Goal: Information Seeking & Learning: Learn about a topic

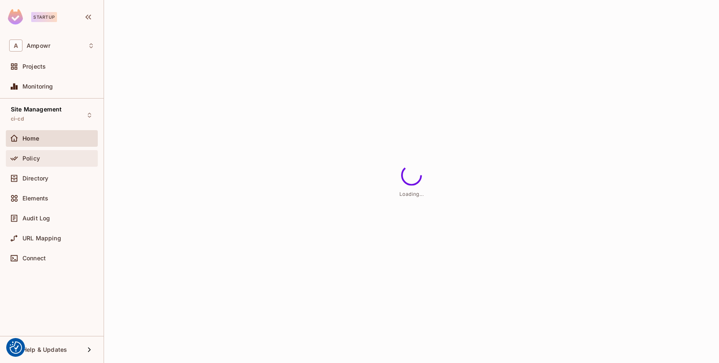
click at [42, 159] on div "Policy" at bounding box center [58, 158] width 72 height 7
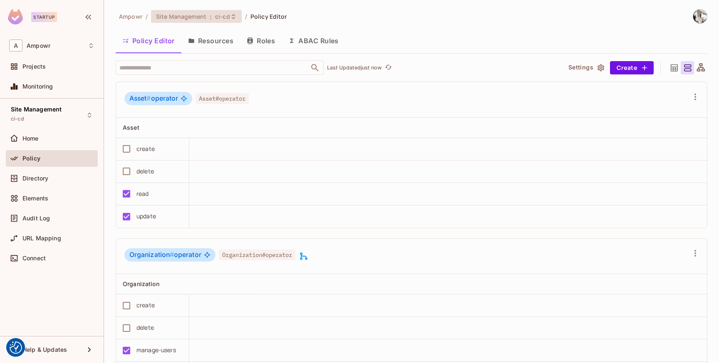
click at [211, 15] on span ":" at bounding box center [210, 16] width 3 height 7
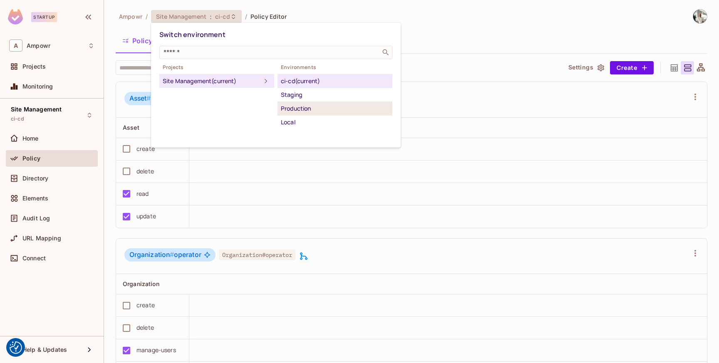
click at [310, 109] on div "Production" at bounding box center [335, 109] width 108 height 10
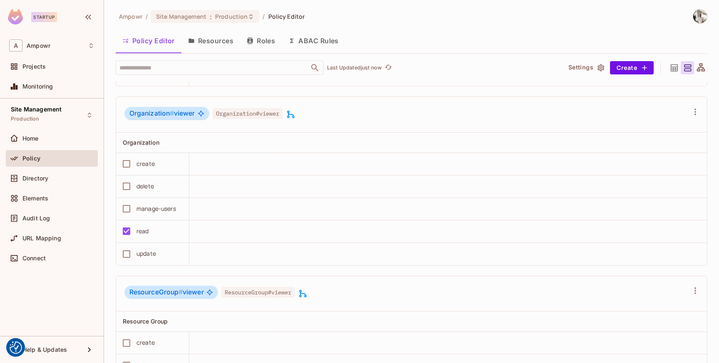
scroll to position [2779, 0]
click at [315, 33] on button "ABAC Rules" at bounding box center [314, 40] width 64 height 21
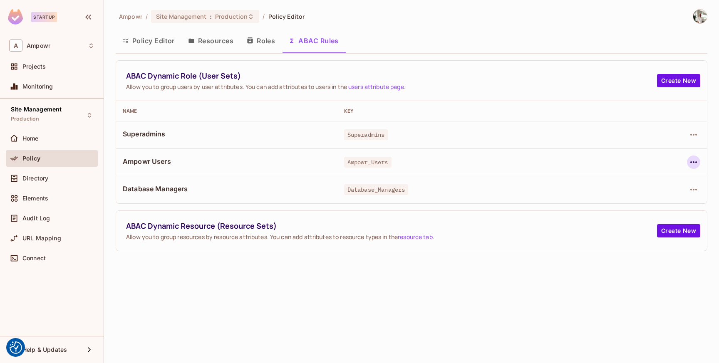
click at [691, 166] on icon "button" at bounding box center [693, 162] width 10 height 10
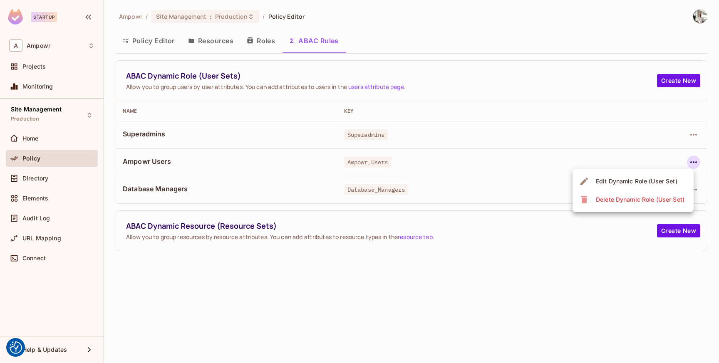
click at [411, 265] on div at bounding box center [359, 181] width 719 height 363
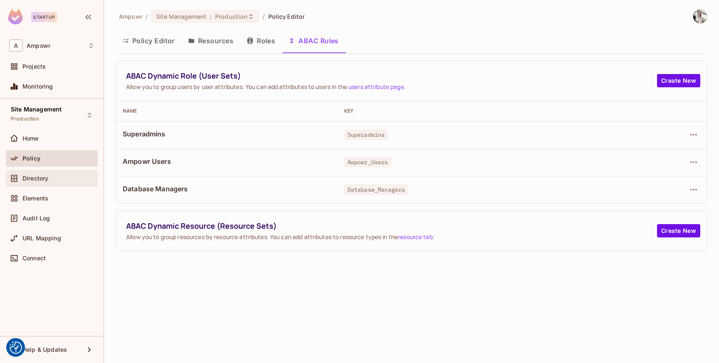
click at [72, 181] on div "Directory" at bounding box center [58, 178] width 72 height 7
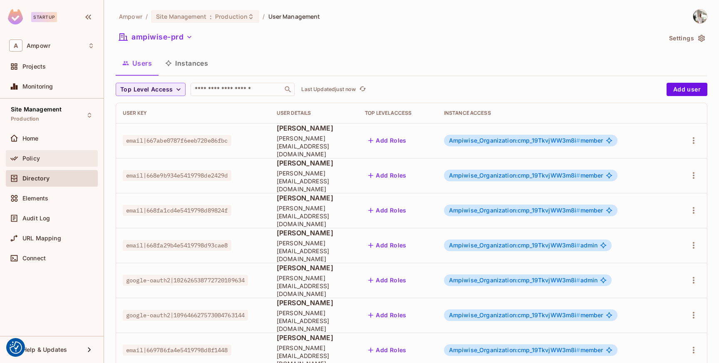
click at [46, 162] on div "Policy" at bounding box center [51, 159] width 85 height 10
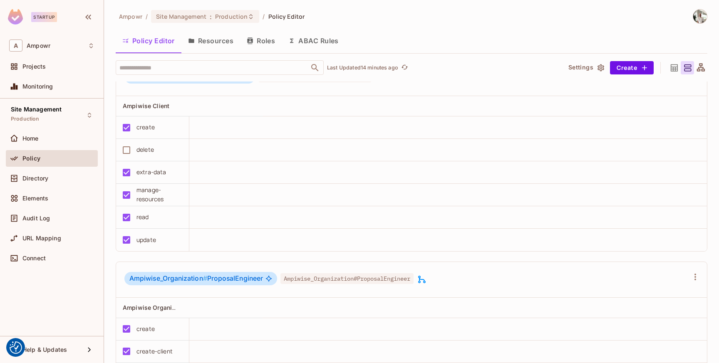
scroll to position [2297, 0]
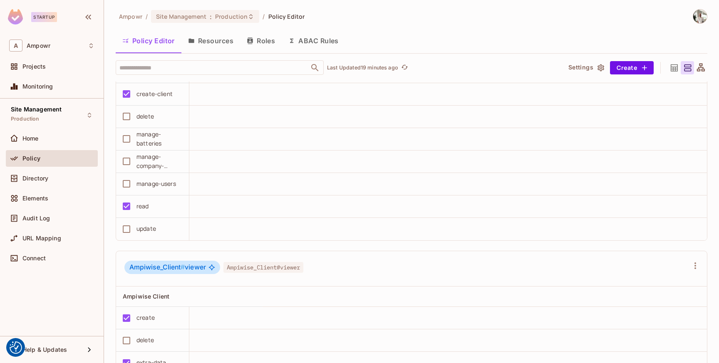
click at [482, 33] on div "Policy Editor Resources Roles ABAC Rules" at bounding box center [412, 40] width 592 height 21
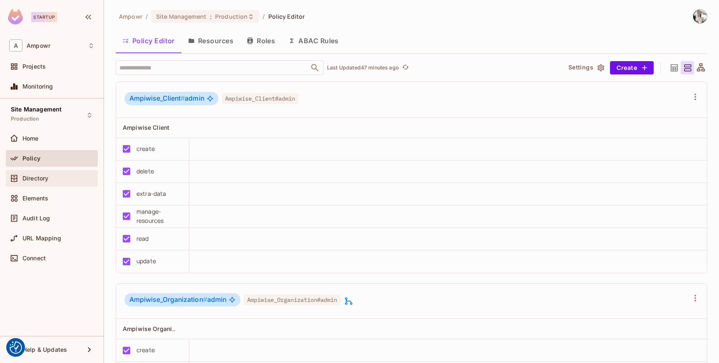
click at [54, 181] on div "Directory" at bounding box center [58, 178] width 72 height 7
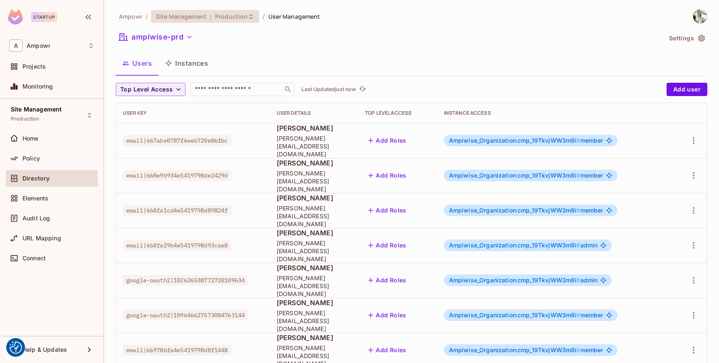
click at [216, 16] on span "Production" at bounding box center [231, 16] width 32 height 8
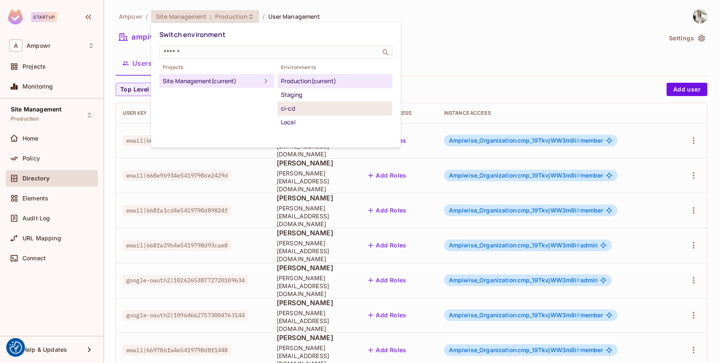
click at [304, 111] on div "ci-cd" at bounding box center [335, 109] width 108 height 10
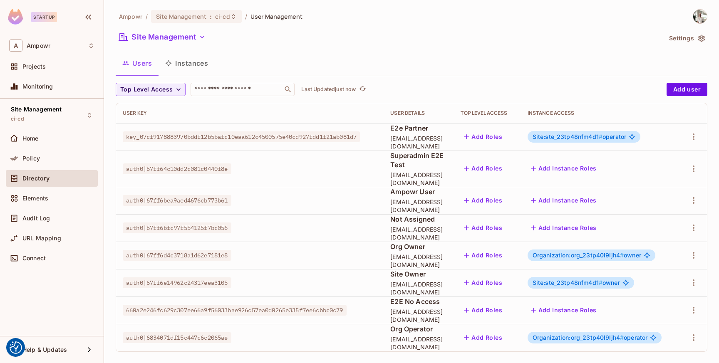
click at [193, 62] on button "Instances" at bounding box center [186, 63] width 56 height 21
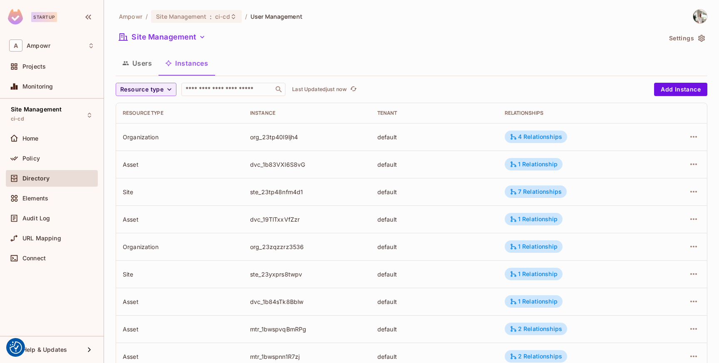
scroll to position [53, 0]
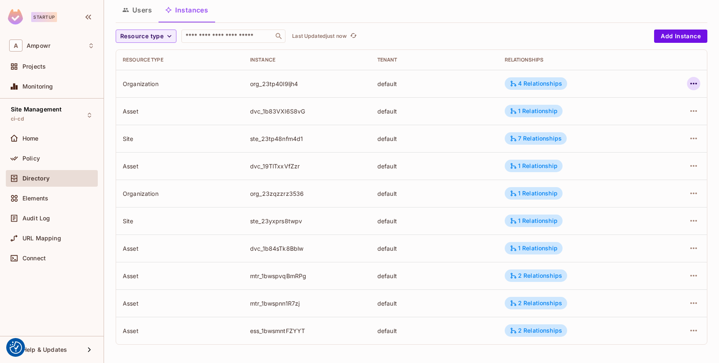
click at [692, 84] on icon "button" at bounding box center [693, 84] width 10 height 10
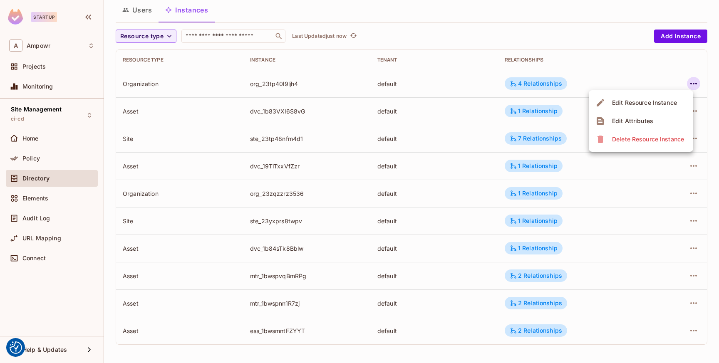
click at [638, 75] on div at bounding box center [359, 181] width 719 height 363
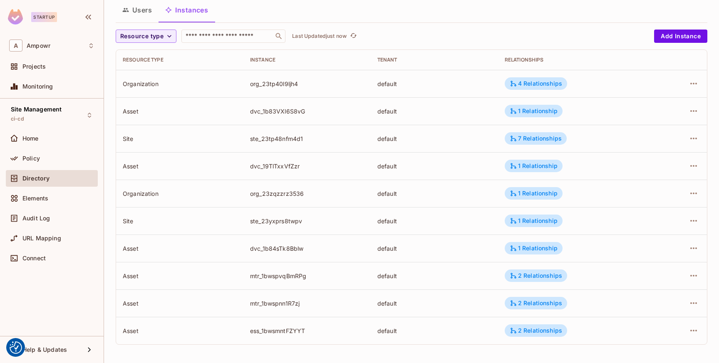
click at [614, 87] on td "4 Relationships" at bounding box center [575, 83] width 155 height 27
click at [549, 83] on div "4 Relationships" at bounding box center [536, 83] width 52 height 7
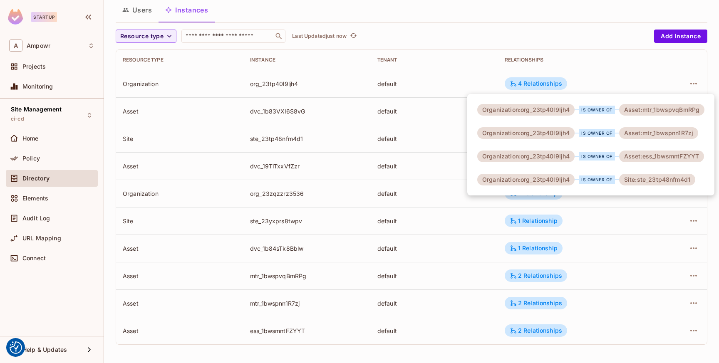
click at [584, 73] on div at bounding box center [359, 181] width 719 height 363
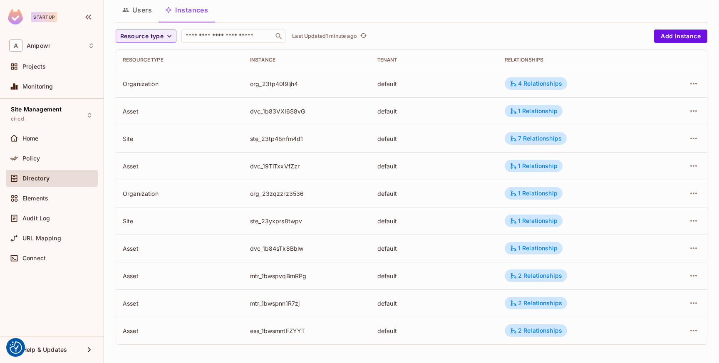
click at [467, 112] on div "default" at bounding box center [434, 111] width 114 height 8
click at [544, 86] on div "4 Relationships" at bounding box center [536, 83] width 52 height 7
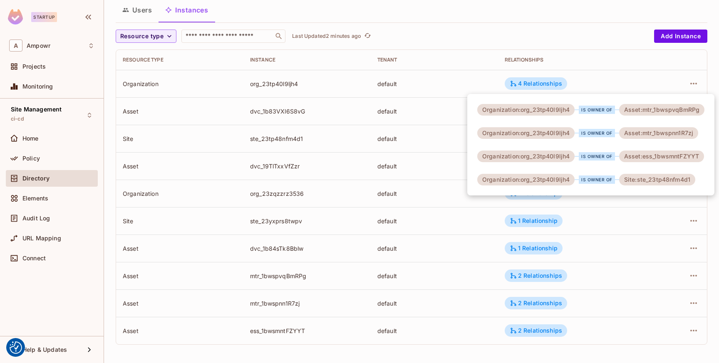
click at [598, 90] on div at bounding box center [359, 181] width 719 height 363
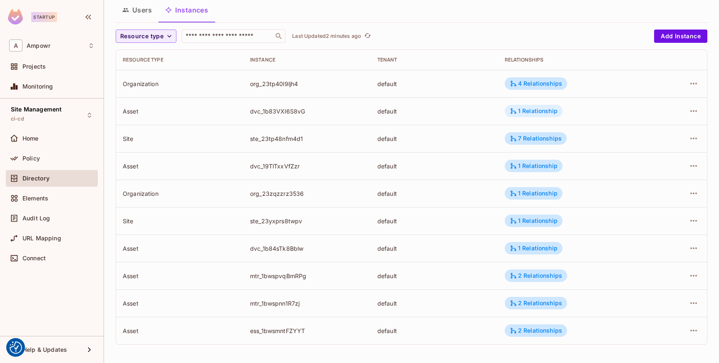
click at [541, 110] on div "1 Relationship" at bounding box center [534, 110] width 48 height 7
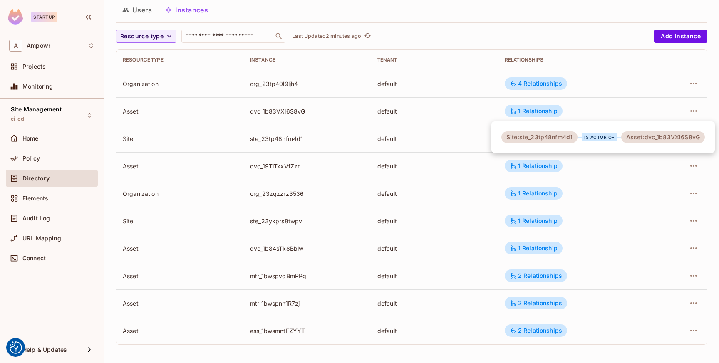
click at [575, 103] on div at bounding box center [359, 181] width 719 height 363
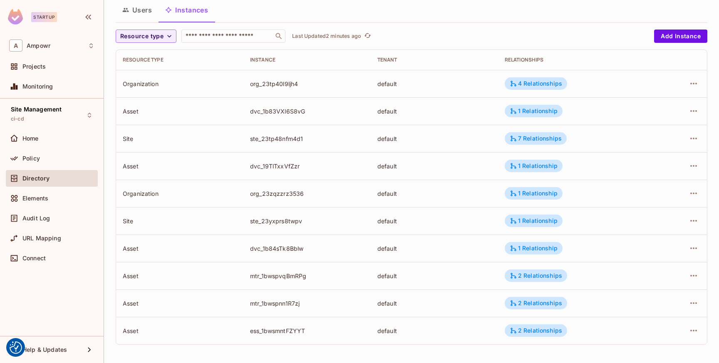
click at [293, 166] on div "dvc_19TlTxxVfZzr" at bounding box center [307, 166] width 114 height 8
click at [318, 171] on td "dvc_19TlTxxVfZzr" at bounding box center [306, 165] width 127 height 27
click at [522, 166] on div "1 Relationship" at bounding box center [534, 165] width 48 height 7
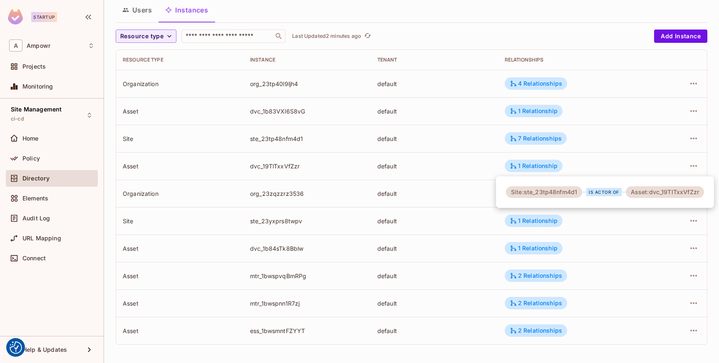
click at [453, 289] on div at bounding box center [359, 181] width 719 height 363
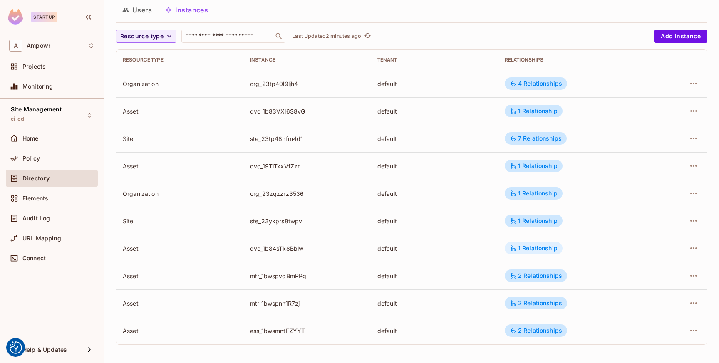
click at [520, 251] on div "1 Relationship" at bounding box center [534, 248] width 48 height 7
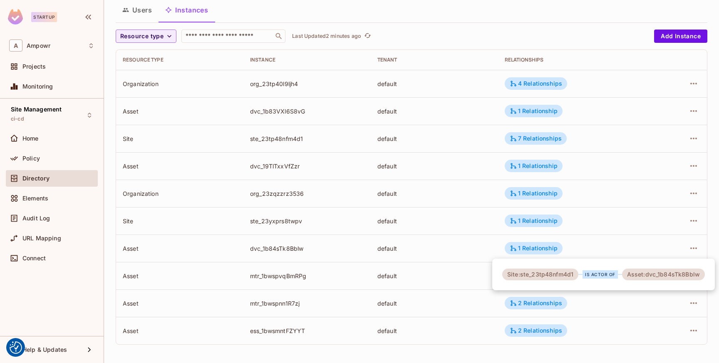
click at [461, 224] on div at bounding box center [359, 181] width 719 height 363
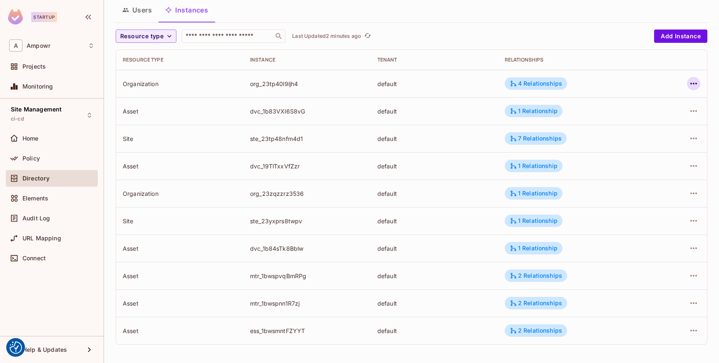
click at [687, 80] on button "button" at bounding box center [693, 83] width 13 height 13
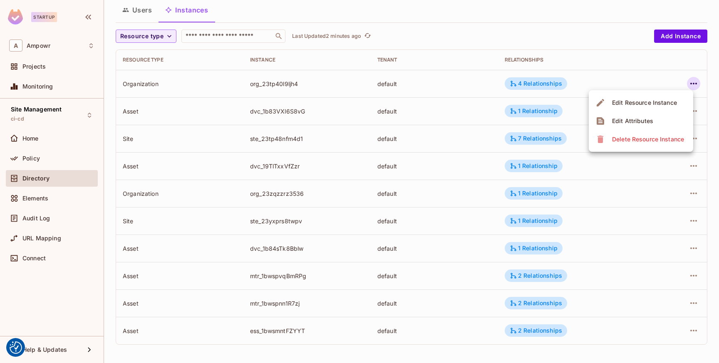
click at [658, 69] on div at bounding box center [359, 181] width 719 height 363
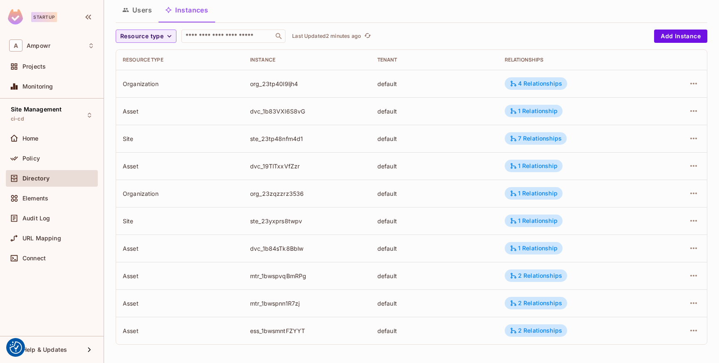
scroll to position [0, 0]
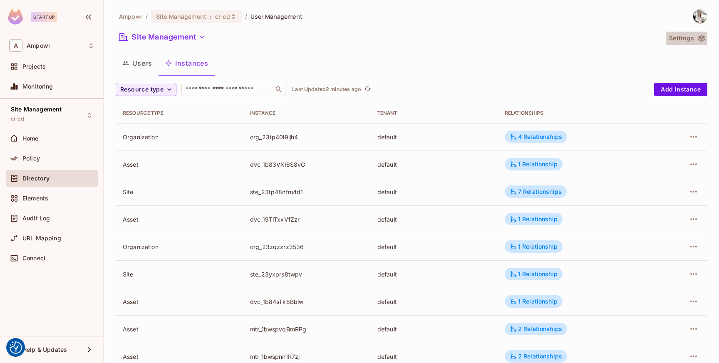
click at [696, 37] on button "Settings" at bounding box center [687, 38] width 42 height 13
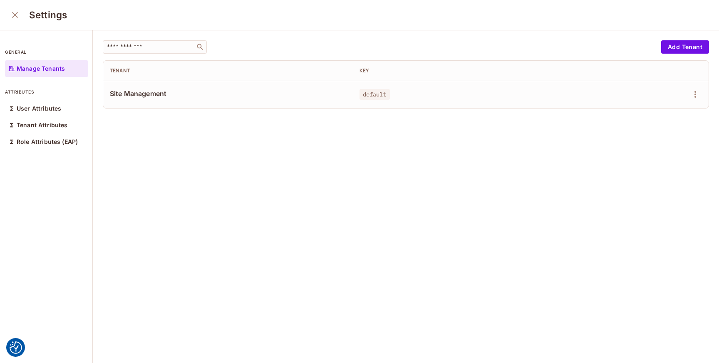
click at [13, 13] on icon "close" at bounding box center [15, 15] width 6 height 6
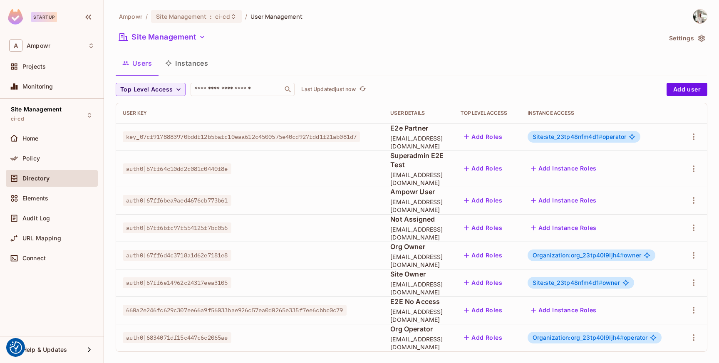
click at [198, 67] on button "Instances" at bounding box center [186, 63] width 56 height 21
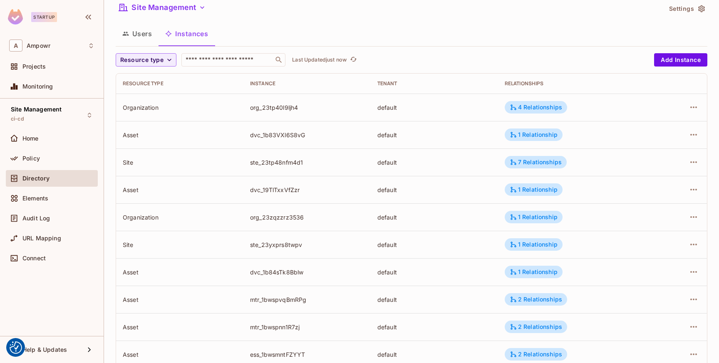
scroll to position [53, 0]
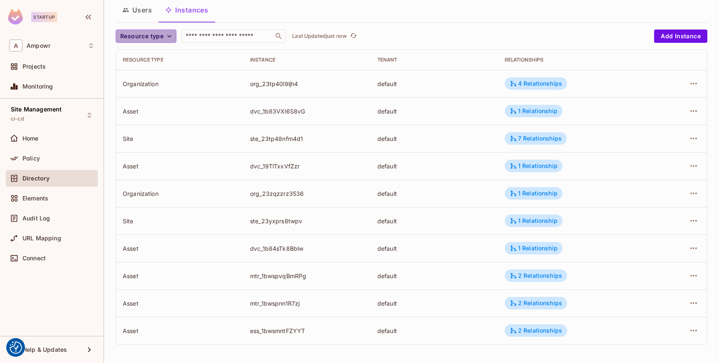
click at [155, 36] on span "Resource type" at bounding box center [141, 36] width 43 height 10
click at [145, 60] on li "Site" at bounding box center [140, 55] width 49 height 18
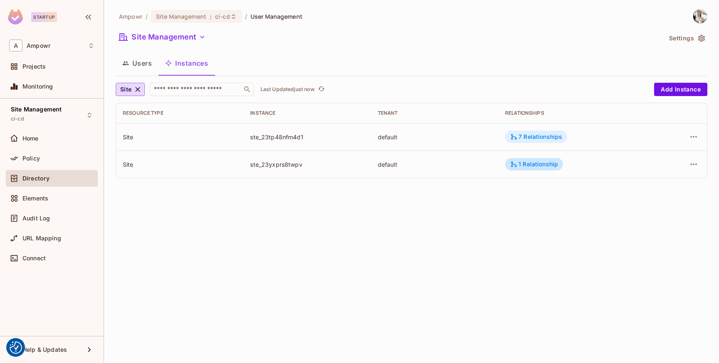
click at [530, 141] on div "7 Relationships" at bounding box center [536, 137] width 62 height 12
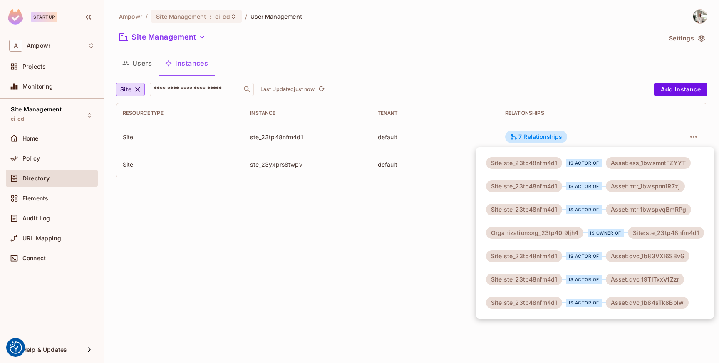
click at [426, 218] on div at bounding box center [359, 181] width 719 height 363
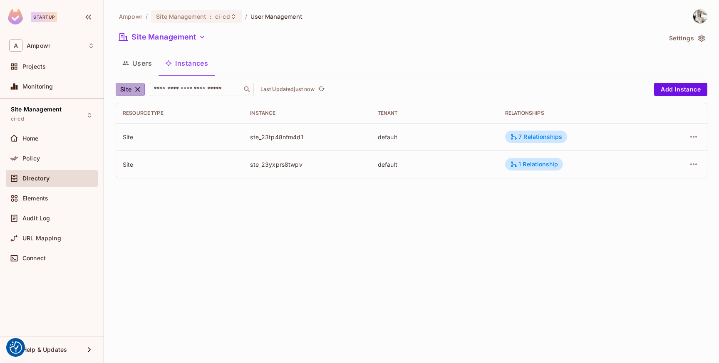
click at [139, 88] on icon "button" at bounding box center [137, 89] width 5 height 5
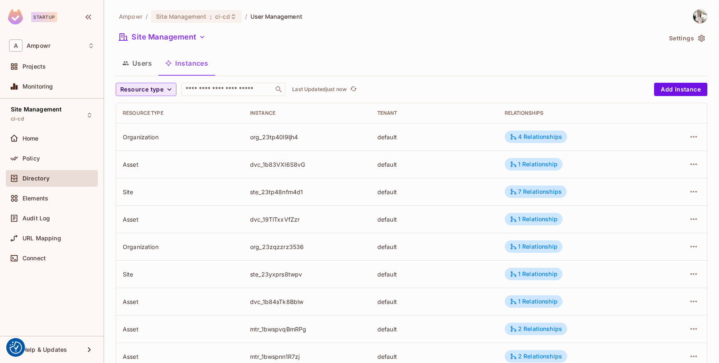
scroll to position [53, 0]
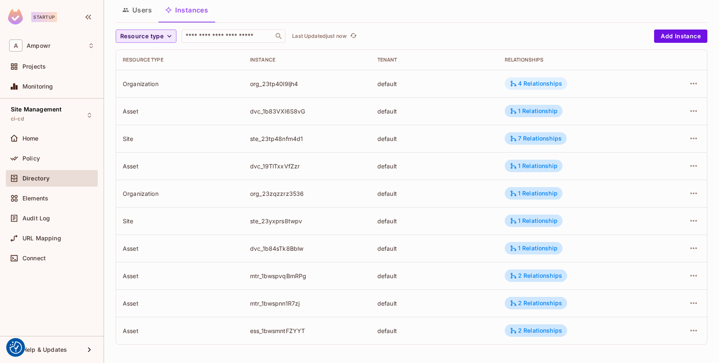
click at [541, 85] on div "4 Relationships" at bounding box center [536, 83] width 52 height 7
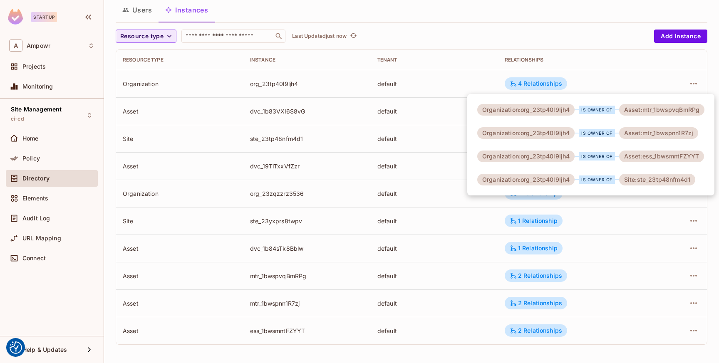
click at [468, 77] on div at bounding box center [359, 181] width 719 height 363
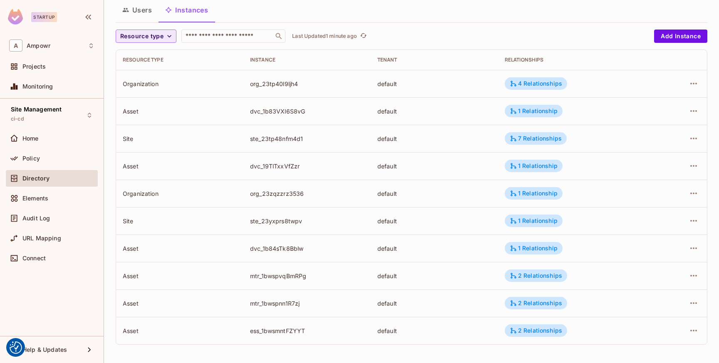
click at [343, 225] on td "ste_23yxprs8twpv" at bounding box center [306, 220] width 127 height 27
click at [545, 166] on div "1 Relationship" at bounding box center [534, 165] width 48 height 7
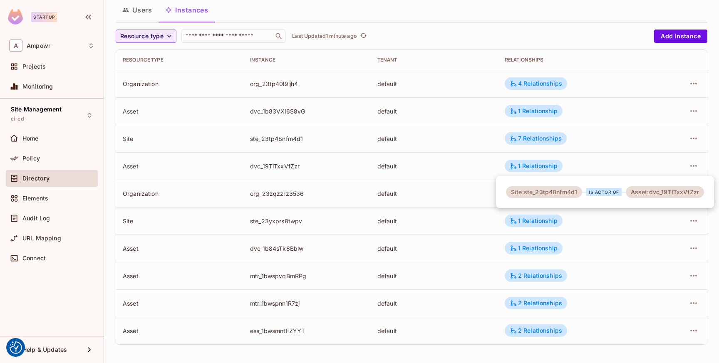
click at [561, 193] on div "Site:ste_23tp48nfm4d1" at bounding box center [544, 192] width 76 height 12
copy div "ste_23tp48nfm4d1"
click at [676, 192] on div "Asset:dvc_19TlTxxVfZzr" at bounding box center [665, 192] width 78 height 12
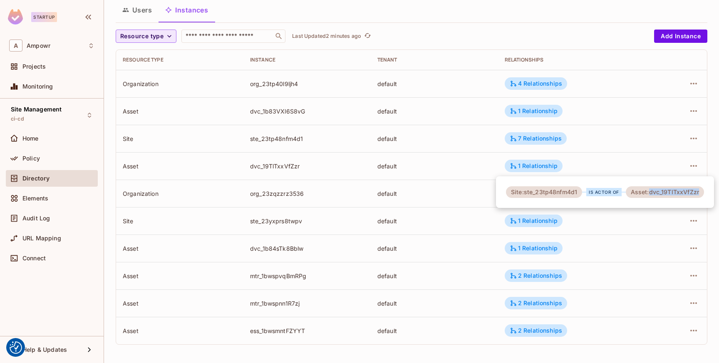
copy div "dvc_19TlTxxVfZzr"
drag, startPoint x: 510, startPoint y: 191, endPoint x: 696, endPoint y: 198, distance: 185.7
click at [696, 198] on div "Site:ste_23tp48nfm4d1 is actor of Asset:dvc_19TlTxxVfZzr" at bounding box center [605, 192] width 218 height 32
copy div "Site:ste_23tp48nfm4d1 is actor of Asset:dvc_19TlTxxVfZzr"
click at [406, 194] on div at bounding box center [359, 181] width 719 height 363
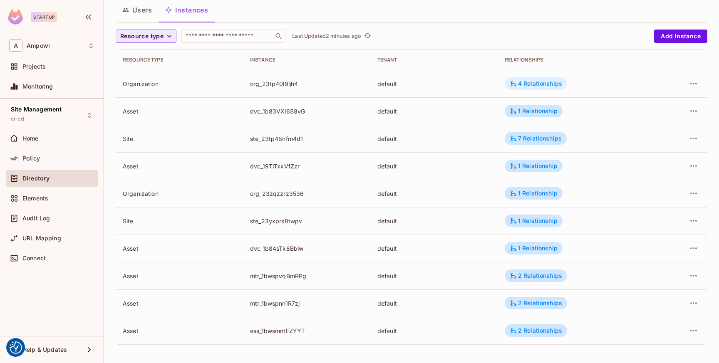
click at [530, 78] on div "4 Relationships" at bounding box center [536, 83] width 62 height 12
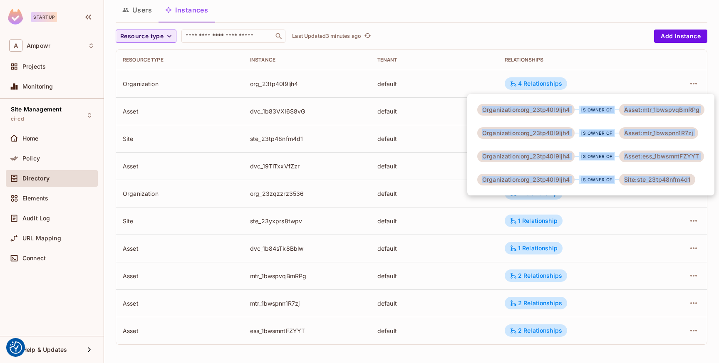
drag, startPoint x: 480, startPoint y: 109, endPoint x: 702, endPoint y: 190, distance: 236.1
click at [702, 190] on div "Organization:org_23tp40l9ljh4 is owner of Asset:mtr_1bwspvqBmRPg Organization:o…" at bounding box center [590, 145] width 247 height 102
copy div "Organization:org_23tp40l9ljh4 is owner of Asset:mtr_1bwspvqBmRPg Organization:o…"
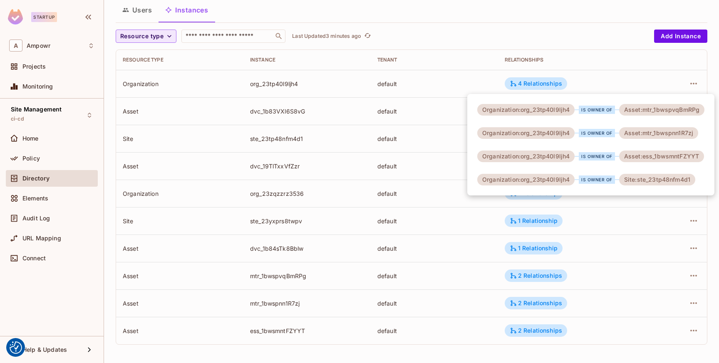
click at [463, 222] on div at bounding box center [359, 181] width 719 height 363
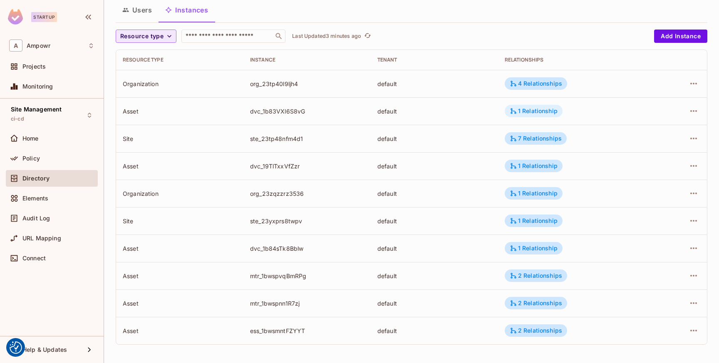
click at [542, 112] on div "1 Relationship" at bounding box center [534, 110] width 48 height 7
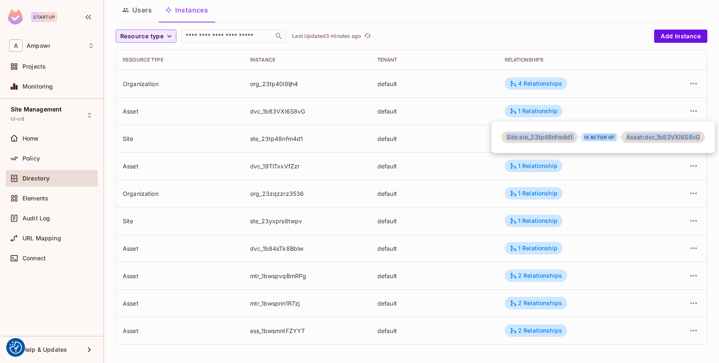
drag, startPoint x: 507, startPoint y: 135, endPoint x: 709, endPoint y: 135, distance: 202.6
click at [709, 135] on div "Site:ste_23tp48nfm4d1 is actor of Asset:dvc_1b83VXl6S8vG" at bounding box center [602, 137] width 223 height 32
copy div "Site:ste_23tp48nfm4d1 is actor of Asset:dvc_1b83VXl6S8vG"
click at [599, 189] on div at bounding box center [359, 181] width 719 height 363
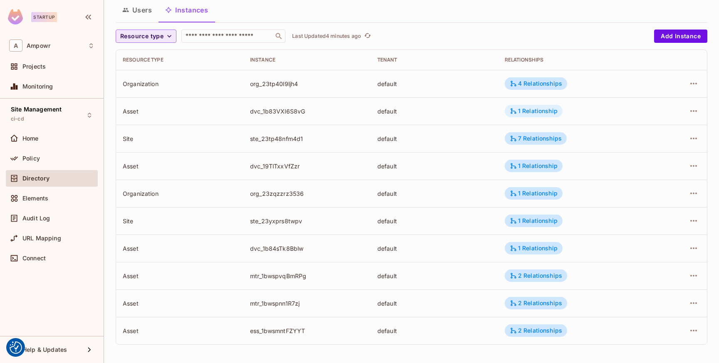
click at [537, 112] on div "1 Relationship" at bounding box center [534, 110] width 48 height 7
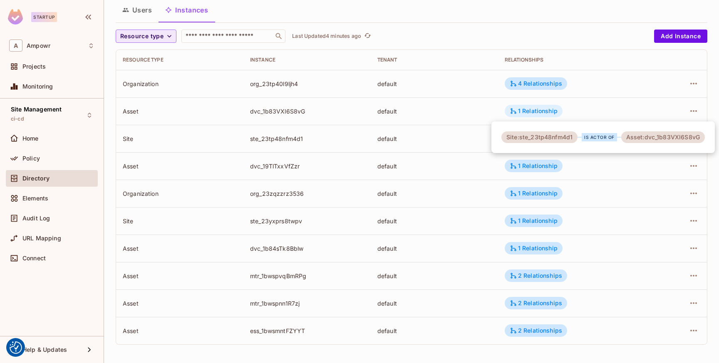
click at [537, 112] on div at bounding box center [359, 181] width 719 height 363
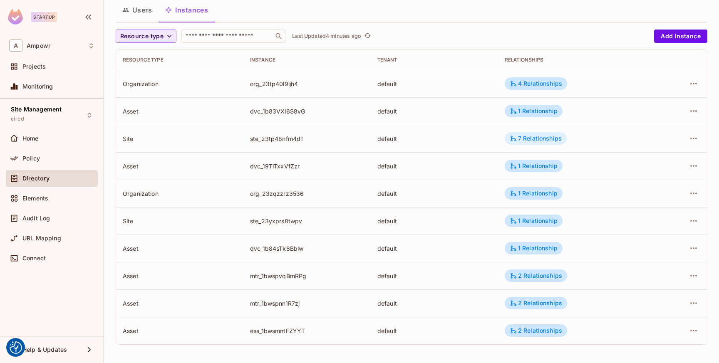
click at [537, 136] on div "7 Relationships" at bounding box center [536, 138] width 52 height 7
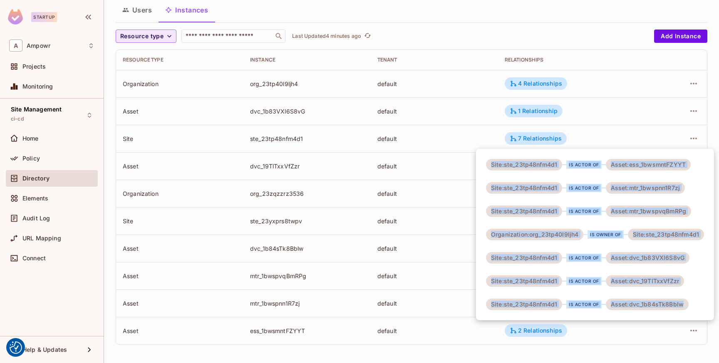
drag, startPoint x: 490, startPoint y: 163, endPoint x: 688, endPoint y: 304, distance: 242.9
click at [688, 304] on div "Site:ste_23tp48nfm4d1 is actor of Asset:ess_1bwsmntFZYYT Site:ste_23tp48nfm4d1 …" at bounding box center [595, 234] width 238 height 171
copy div "Site:ste_23tp48nfm4d1 is actor of Asset:ess_1bwsmntFZYYT Site:ste_23tp48nfm4d1 …"
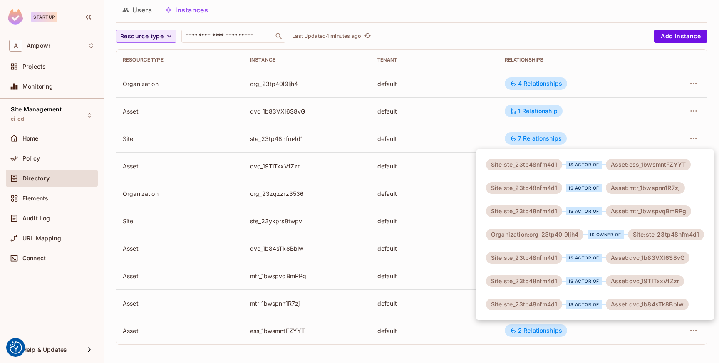
click at [457, 155] on div at bounding box center [359, 181] width 719 height 363
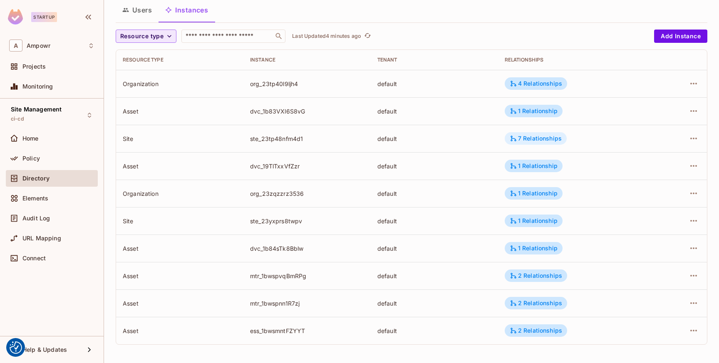
click at [537, 136] on div "7 Relationships" at bounding box center [536, 138] width 52 height 7
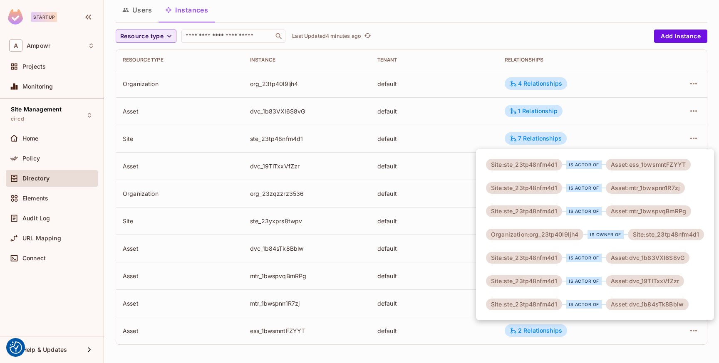
click at [422, 240] on div at bounding box center [359, 181] width 719 height 363
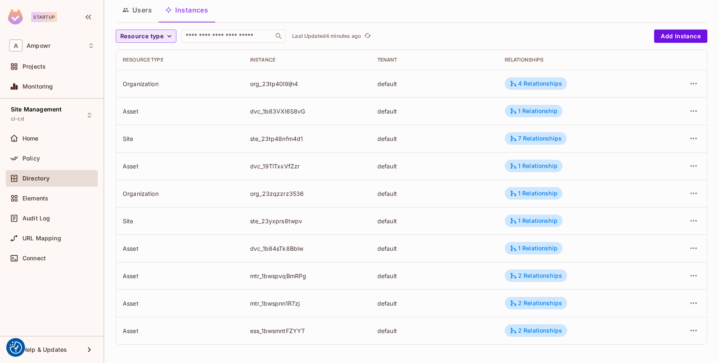
click at [441, 253] on td "default" at bounding box center [434, 248] width 127 height 27
click at [314, 172] on td "dvc_19TlTxxVfZzr" at bounding box center [306, 165] width 127 height 27
click at [526, 197] on div "1 Relationship" at bounding box center [534, 193] width 48 height 7
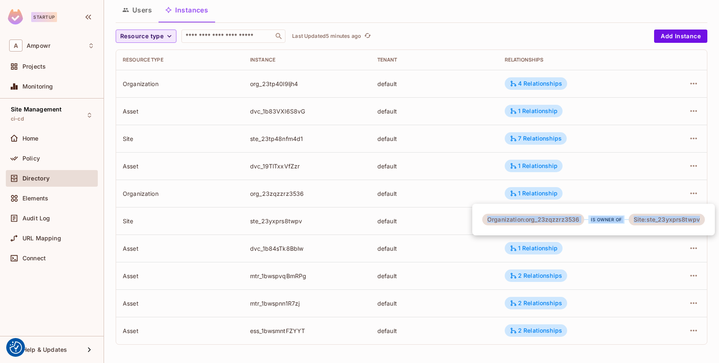
drag, startPoint x: 488, startPoint y: 219, endPoint x: 698, endPoint y: 220, distance: 210.1
click at [698, 220] on div "Organization:org_23zqzzrz3536 is owner of Site:ste_23yxprs8twpv" at bounding box center [593, 220] width 223 height 12
copy div "Organization:org_23zqzzrz3536 is owner of Site:ste_23yxprs8twpv"
click at [629, 262] on div at bounding box center [359, 181] width 719 height 363
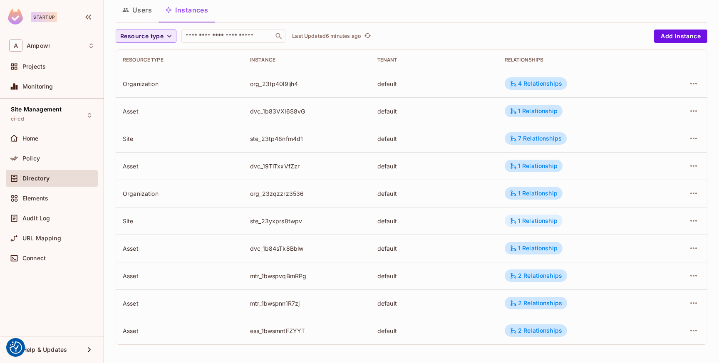
click at [538, 224] on div "1 Relationship" at bounding box center [534, 220] width 48 height 7
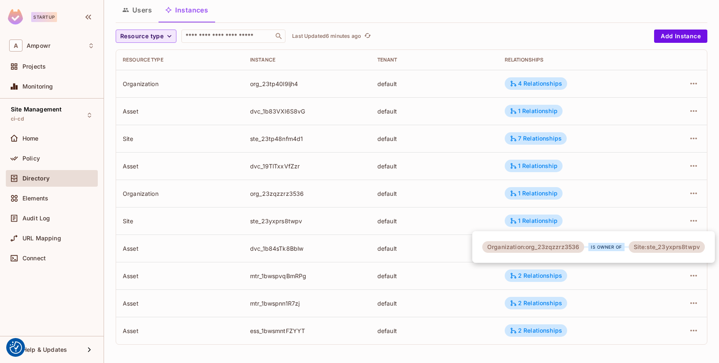
click at [567, 277] on div at bounding box center [359, 181] width 719 height 363
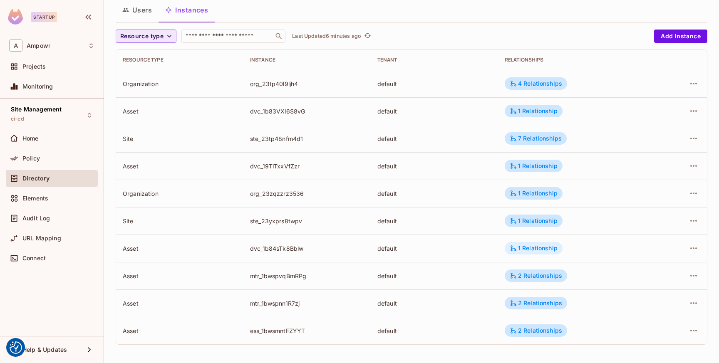
click at [537, 250] on div "1 Relationship" at bounding box center [534, 248] width 48 height 7
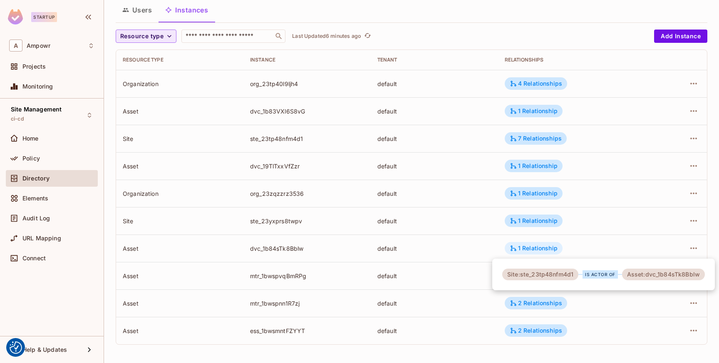
click at [537, 250] on div at bounding box center [359, 181] width 719 height 363
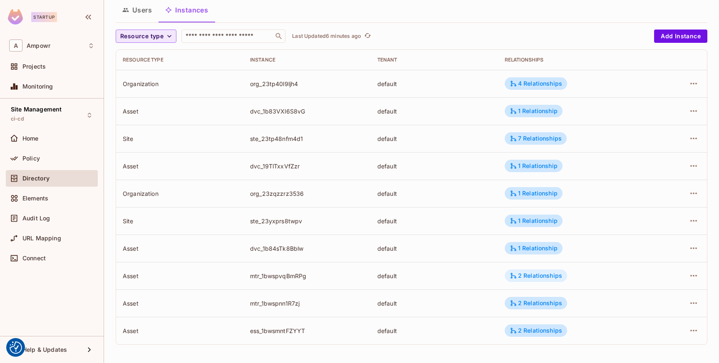
click at [537, 270] on div "2 Relationships" at bounding box center [536, 276] width 62 height 12
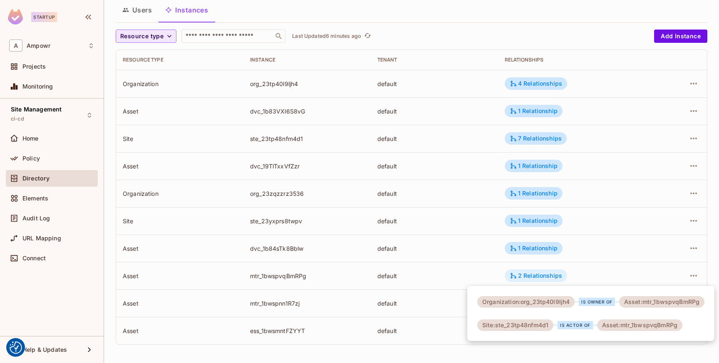
click at [537, 270] on div at bounding box center [359, 181] width 719 height 363
